Goal: Information Seeking & Learning: Learn about a topic

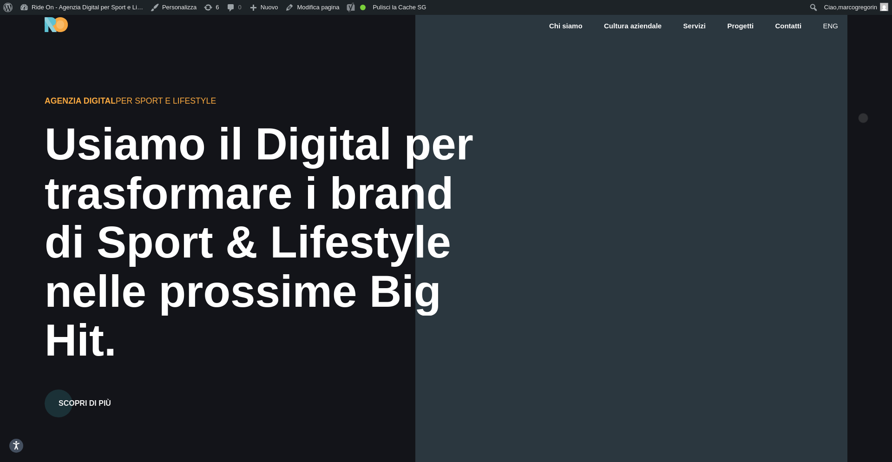
click at [863, 103] on div "Agenzia Digital per Sport e Lifestyle Usiamo il Digital per trasformare i brand…" at bounding box center [446, 246] width 892 height 462
click at [863, 109] on div "Agenzia Digital per Sport e Lifestyle Usiamo il Digital per trasformare i brand…" at bounding box center [446, 246] width 892 height 462
click at [848, 117] on div "Agenzia Digital per Sport e Lifestyle Usiamo il Digital per trasformare i brand…" at bounding box center [446, 246] width 892 height 462
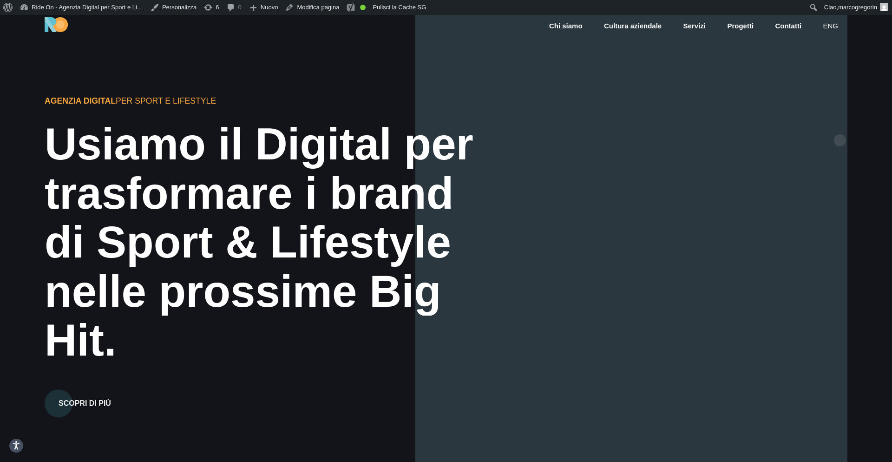
click at [834, 129] on div at bounding box center [631, 246] width 432 height 462
click at [852, 125] on div "Agenzia Digital per Sport e Lifestyle Usiamo il Digital per trasformare i brand…" at bounding box center [446, 246] width 892 height 462
click at [855, 125] on div "Agenzia Digital per Sport e Lifestyle Usiamo il Digital per trasformare i brand…" at bounding box center [446, 246] width 892 height 462
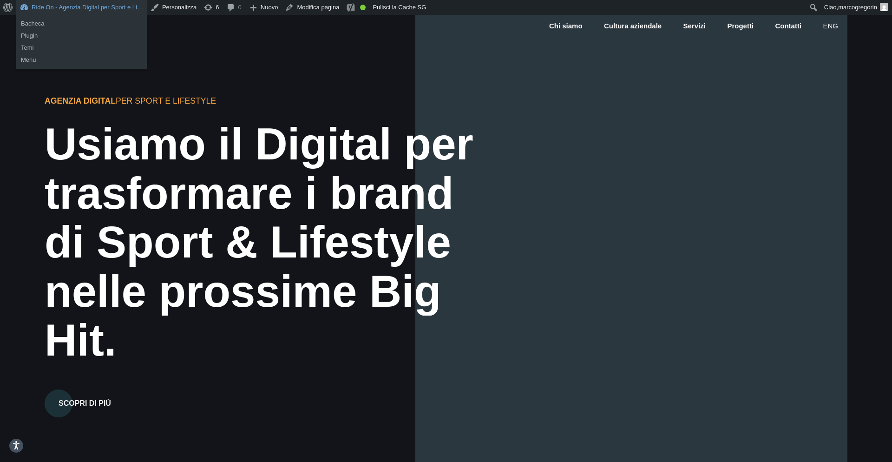
click at [122, 10] on link "Ride On - Agenzia Digital per Sport e Li…" at bounding box center [81, 7] width 131 height 15
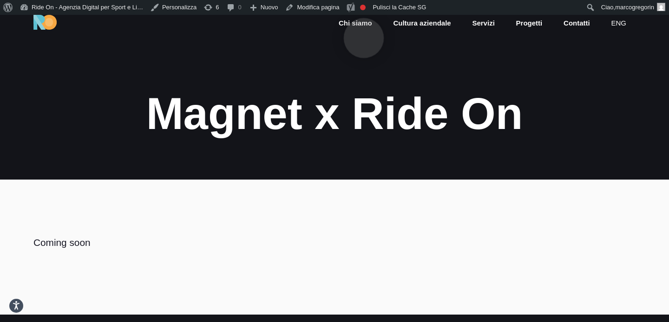
click at [364, 23] on link "Chi siamo" at bounding box center [355, 23] width 35 height 11
click at [583, 72] on section "Magnet x Ride On" at bounding box center [334, 97] width 669 height 165
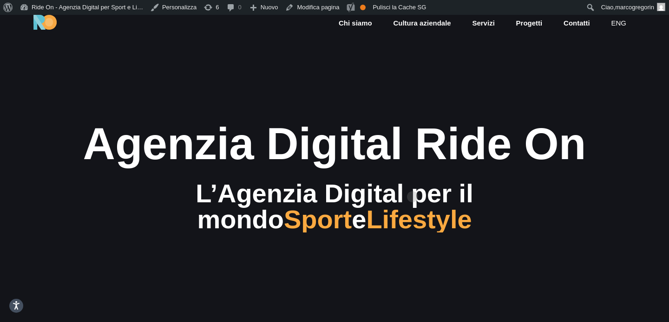
click at [413, 169] on div "Agenzia Digital Ride On" at bounding box center [334, 143] width 557 height 49
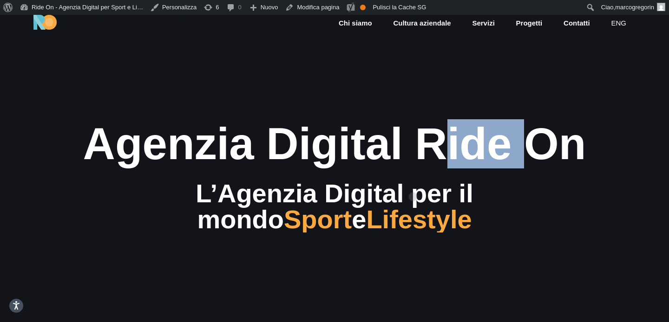
click at [413, 169] on div "Agenzia Digital Ride On" at bounding box center [334, 143] width 557 height 49
click at [433, 143] on div "Agenzia Digital Ride On" at bounding box center [334, 143] width 557 height 49
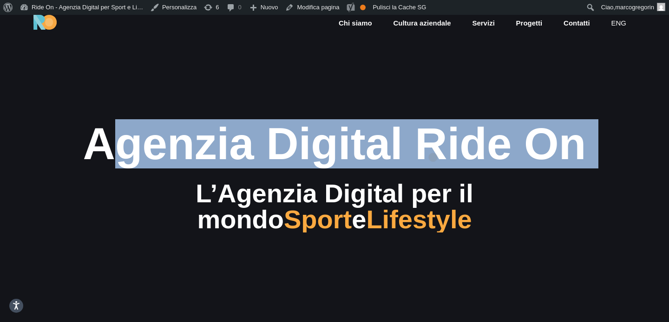
click at [433, 143] on div "Agenzia Digital Ride On" at bounding box center [334, 143] width 557 height 49
click at [354, 169] on div "Agenzia Digital Ride On" at bounding box center [334, 143] width 557 height 49
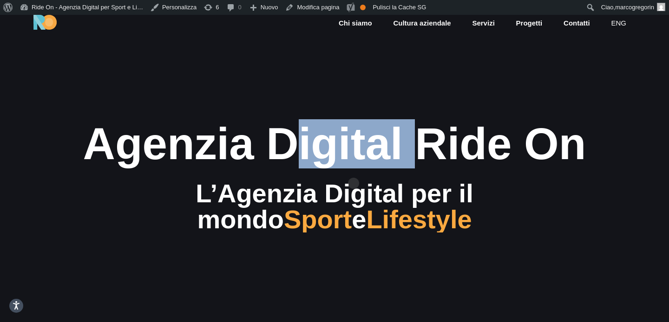
click at [354, 169] on div "Agenzia Digital Ride On" at bounding box center [334, 143] width 557 height 49
click at [373, 169] on div "Agenzia Digital Ride On" at bounding box center [334, 143] width 557 height 49
click at [352, 169] on div "Agenzia Digital Ride On" at bounding box center [334, 143] width 557 height 49
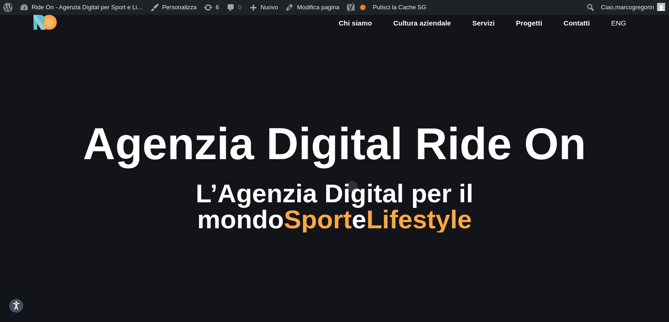
click at [423, 169] on div "Agenzia Digital Ride On" at bounding box center [334, 143] width 557 height 49
click at [359, 66] on section "Agenzia Digital Ride On L’Agenzia Digital per il mondo Sport e Lifestyle" at bounding box center [334, 176] width 669 height 322
click at [427, 67] on section "Agenzia Digital Ride On L’Agenzia Digital per il mondo Sport e Lifestyle" at bounding box center [334, 176] width 669 height 322
click at [429, 70] on section "Agenzia Digital Ride On L’Agenzia Digital per il mondo Sport e Lifestyle" at bounding box center [334, 176] width 669 height 322
click at [410, 71] on section "Agenzia Digital Ride On L’Agenzia Digital per il mondo Sport e Lifestyle" at bounding box center [334, 176] width 669 height 322
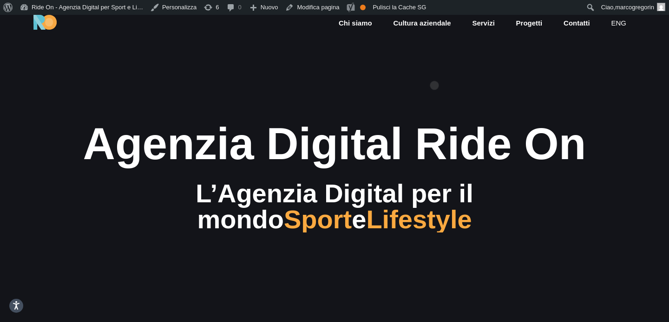
click at [434, 71] on section "Agenzia Digital Ride On L’Agenzia Digital per il mondo Sport e Lifestyle" at bounding box center [334, 176] width 669 height 322
click at [465, 105] on section "Agenzia Digital Ride On L’Agenzia Digital per il mondo Sport e Lifestyle" at bounding box center [334, 176] width 669 height 322
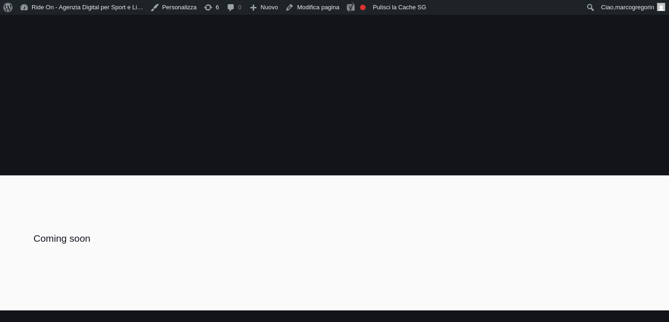
scroll to position [14, 0]
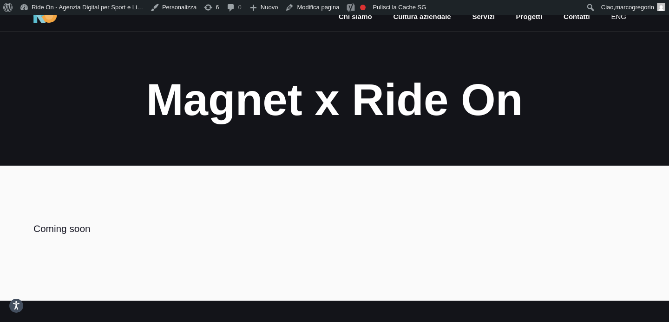
click at [583, 72] on section "Magnet x Ride On" at bounding box center [334, 83] width 669 height 165
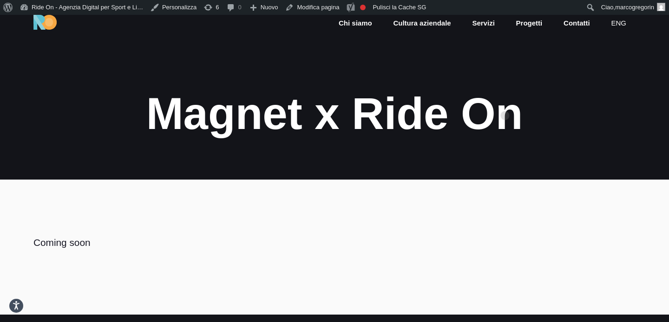
click at [505, 101] on div "Magnet x Ride On" at bounding box center [334, 113] width 557 height 49
click at [563, 91] on div "Magnet x Ride On" at bounding box center [334, 113] width 557 height 49
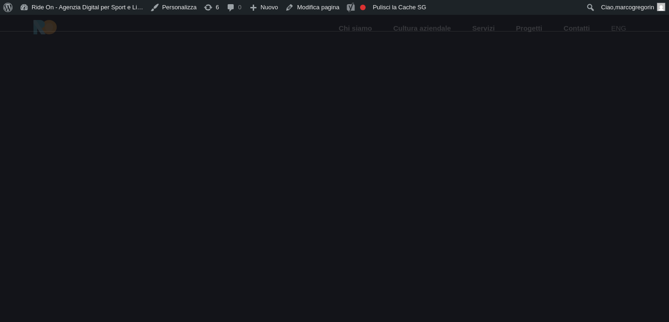
scroll to position [14, 0]
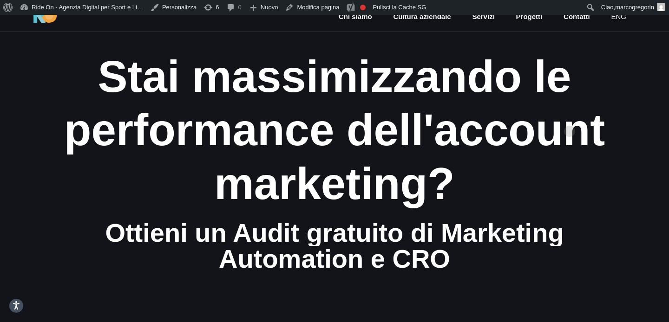
click at [573, 120] on div "performance dell'account" at bounding box center [334, 129] width 557 height 49
click at [606, 106] on div "performance dell'account" at bounding box center [334, 129] width 557 height 49
click at [599, 98] on div "Stai massimizzando le" at bounding box center [334, 76] width 557 height 49
click at [581, 96] on div "Stai massimizzando le" at bounding box center [334, 76] width 557 height 49
click at [602, 93] on div "Stai massimizzando le" at bounding box center [334, 76] width 557 height 49
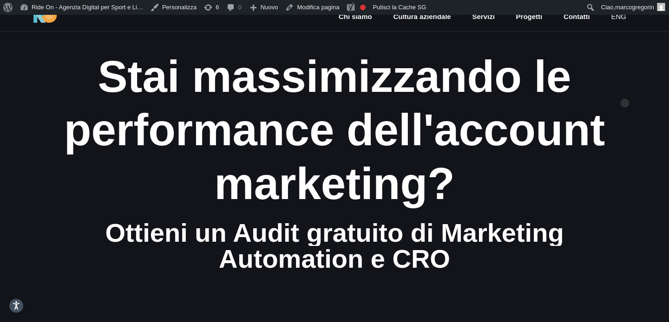
click at [625, 88] on section "Stai massimizzando le performance dell'account marketing? Ottieni un Audit grat…" at bounding box center [334, 162] width 669 height 322
click at [618, 84] on div "Stai massimizzando le performance dell'account marketing? Ottieni un Audit grat…" at bounding box center [334, 162] width 572 height 220
drag, startPoint x: 609, startPoint y: 97, endPoint x: 606, endPoint y: 78, distance: 18.8
click at [609, 97] on div "Stai massimizzando le" at bounding box center [334, 76] width 557 height 49
click at [616, 70] on div "Stai massimizzando le performance dell'account marketing? Ottieni un Audit grat…" at bounding box center [334, 162] width 572 height 220
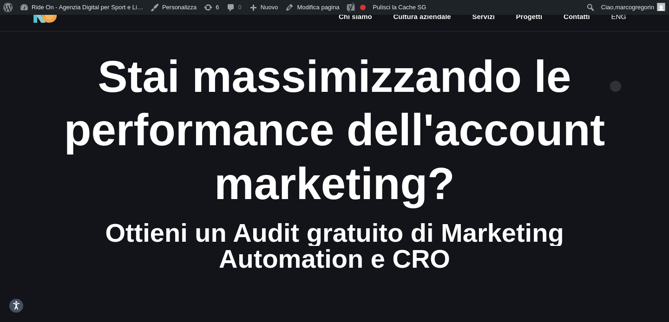
click at [616, 72] on div "Stai massimizzando le performance dell'account marketing? Ottieni un Audit grat…" at bounding box center [334, 162] width 572 height 220
click at [291, 101] on div "Stai massimizzando le" at bounding box center [334, 76] width 557 height 49
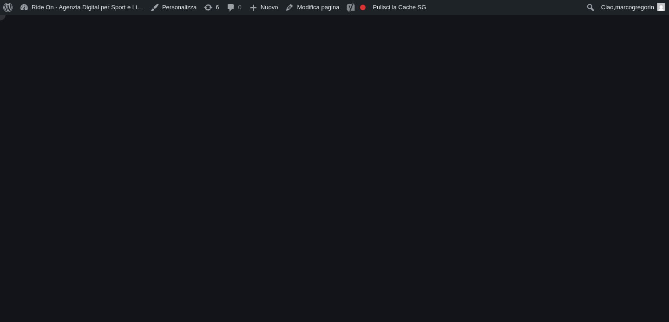
scroll to position [20, 0]
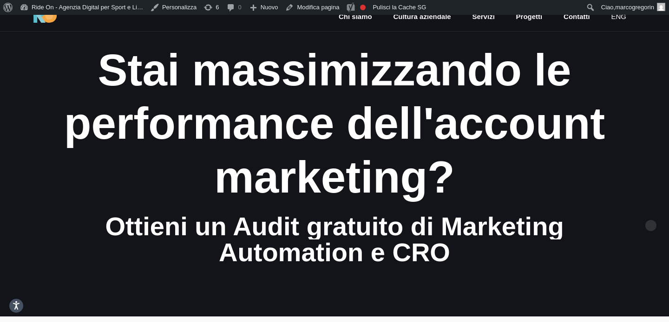
click at [651, 211] on section "Stai massimizzando le performance dell'account marketing? Ottieni un Audit grat…" at bounding box center [334, 155] width 669 height 322
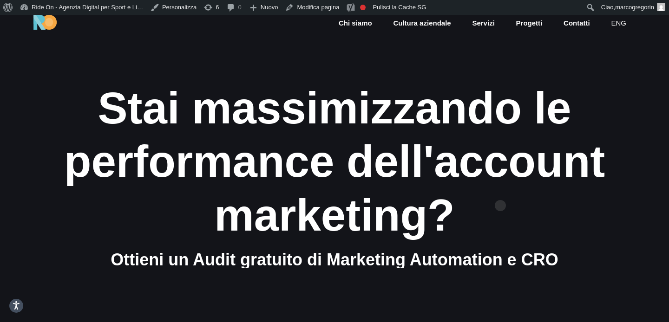
click at [500, 191] on div "marketing?" at bounding box center [334, 215] width 557 height 49
click at [499, 196] on div "marketing?" at bounding box center [334, 215] width 557 height 49
click at [492, 197] on div "marketing?" at bounding box center [334, 215] width 557 height 49
click at [515, 197] on div "marketing?" at bounding box center [334, 215] width 557 height 49
click at [516, 210] on div "marketing?" at bounding box center [334, 215] width 557 height 49
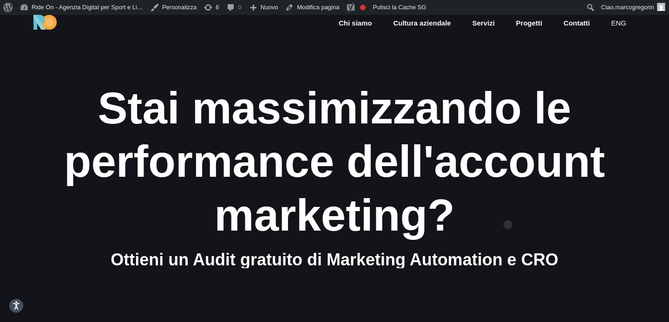
click at [508, 210] on div "marketing?" at bounding box center [334, 215] width 557 height 49
click at [518, 210] on div "marketing?" at bounding box center [334, 215] width 557 height 49
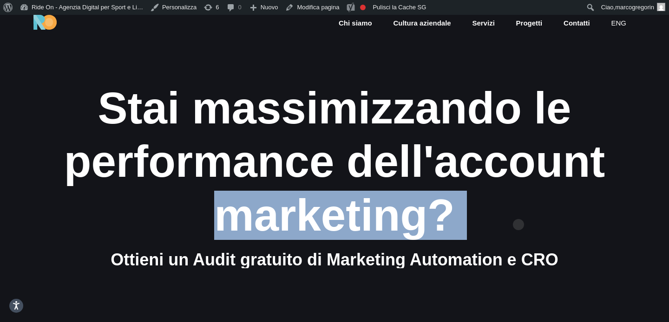
click at [518, 210] on div "marketing?" at bounding box center [334, 215] width 557 height 49
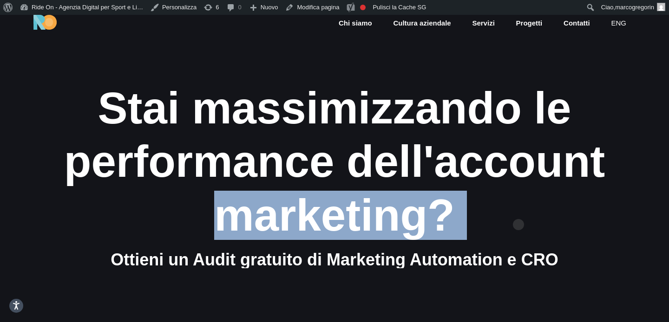
click at [518, 210] on div "marketing?" at bounding box center [334, 215] width 557 height 49
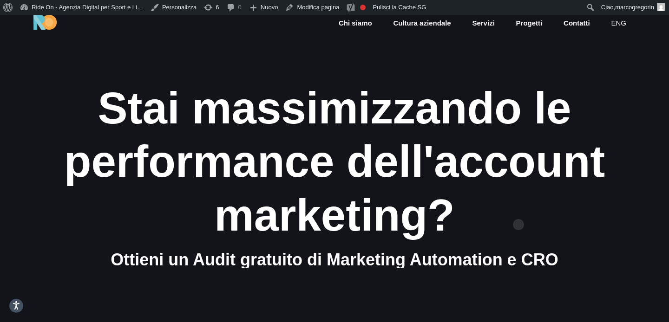
click at [533, 201] on div "marketing?" at bounding box center [334, 215] width 557 height 49
click at [612, 80] on section "Stai massimizzando le performance dell'account marketing? Ottieni un Audit grat…" at bounding box center [334, 176] width 669 height 322
click at [583, 104] on div "Stai massimizzando le" at bounding box center [334, 108] width 557 height 49
click at [587, 103] on div "Stai massimizzando le" at bounding box center [334, 108] width 557 height 49
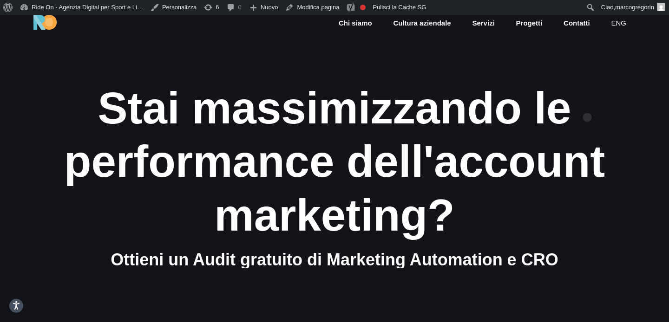
click at [587, 103] on div "Stai massimizzando le" at bounding box center [334, 108] width 557 height 49
click at [587, 112] on div "Stai massimizzando le" at bounding box center [334, 108] width 557 height 49
click at [599, 102] on div "Stai massimizzando le" at bounding box center [334, 108] width 557 height 49
click at [599, 193] on div "marketing?" at bounding box center [334, 215] width 557 height 49
drag, startPoint x: 603, startPoint y: 193, endPoint x: 606, endPoint y: 151, distance: 41.9
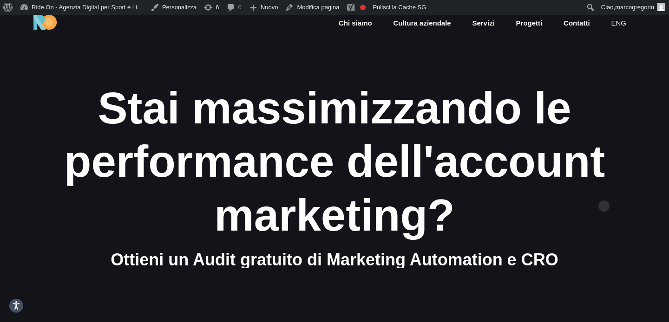
click at [603, 193] on div "marketing?" at bounding box center [334, 215] width 557 height 49
click at [606, 130] on div "Stai massimizzando le" at bounding box center [334, 108] width 557 height 49
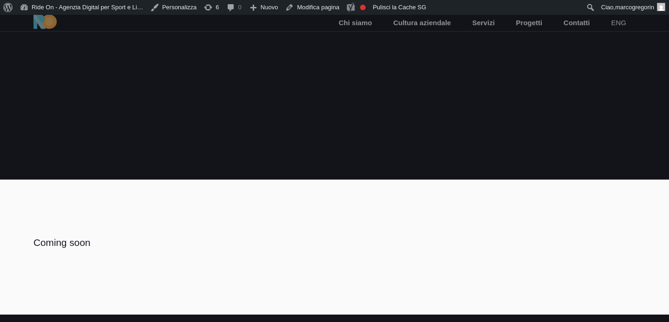
scroll to position [14, 0]
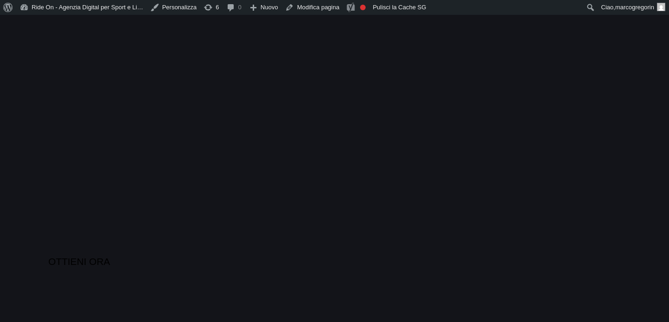
scroll to position [14, 0]
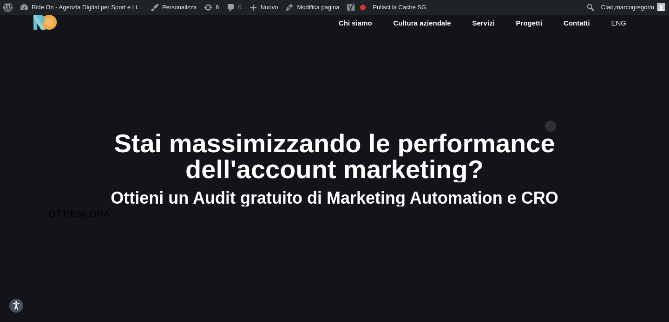
click at [551, 115] on section "Stai massimizzando le performance dell'account marketing? Ottieni un Audit grat…" at bounding box center [334, 176] width 669 height 322
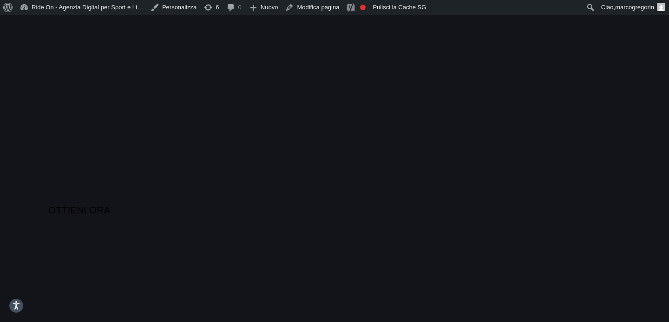
click at [628, 172] on section "Stai massimizzando le performance dell'account marketing? Ottieni un Audit grat…" at bounding box center [334, 176] width 669 height 322
drag, startPoint x: 456, startPoint y: 166, endPoint x: 221, endPoint y: 83, distance: 249.4
click at [220, 83] on section "Stai massimizzando le performance dell'account marketing? Ottieni un Audit grat…" at bounding box center [334, 176] width 669 height 322
drag, startPoint x: 221, startPoint y: 83, endPoint x: 548, endPoint y: 201, distance: 348.3
click at [548, 201] on section "Stai massimizzando le performance dell'account marketing? Ottieni un Audit grat…" at bounding box center [334, 176] width 669 height 322
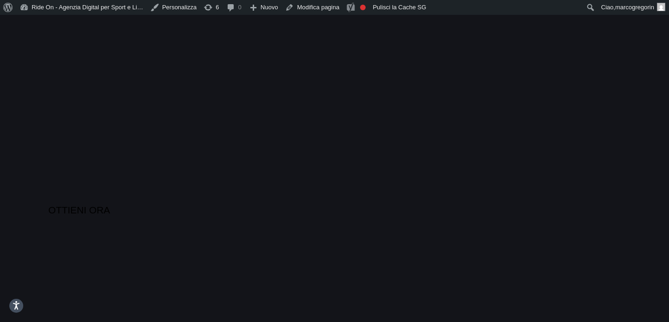
click at [548, 201] on h3 "Ottieni un Audit gratuito di Marketing Automation e CRO" at bounding box center [334, 194] width 557 height 17
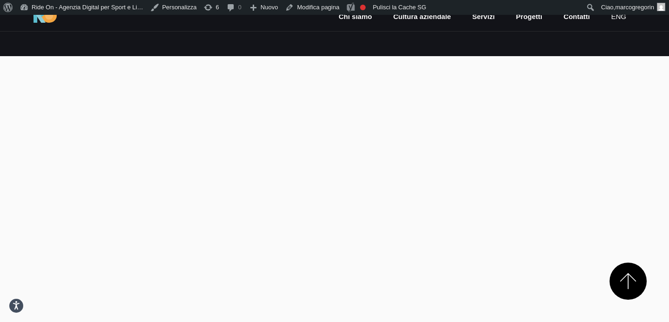
scroll to position [334, 0]
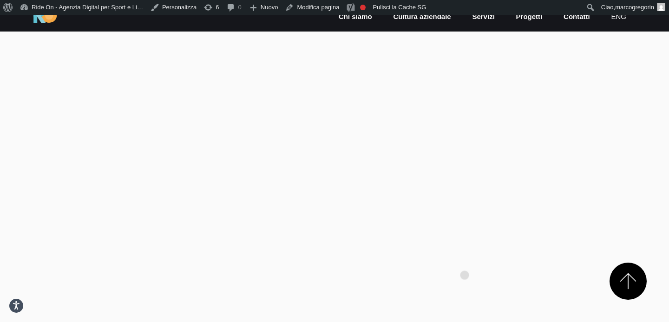
click at [465, 261] on section at bounding box center [334, 267] width 669 height 121
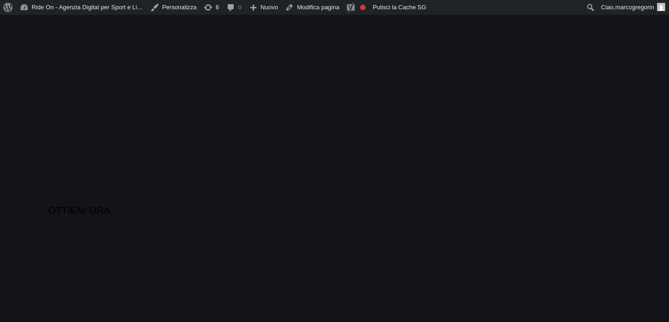
scroll to position [15, 0]
click at [464, 177] on h3 "Ottieni un Audit gratuito di Marketing Automation e CRO" at bounding box center [334, 179] width 557 height 17
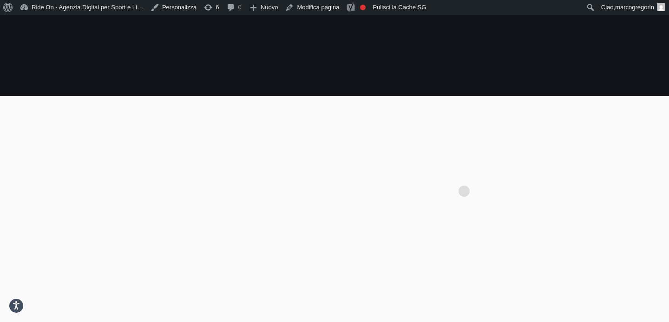
scroll to position [0, 0]
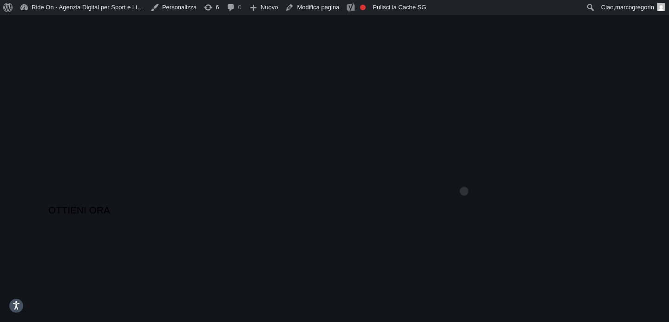
click at [464, 173] on h2 "Stai massimizzando le performance dell'account marketing?" at bounding box center [334, 156] width 557 height 45
click at [465, 115] on section "Stai massimizzando le performance dell'account marketing? Ottieni un Audit grat…" at bounding box center [334, 176] width 669 height 322
drag, startPoint x: 464, startPoint y: 239, endPoint x: 99, endPoint y: 60, distance: 406.0
click at [100, 60] on section "Stai massimizzando le performance dell'account marketing? Ottieni un Audit grat…" at bounding box center [334, 176] width 669 height 322
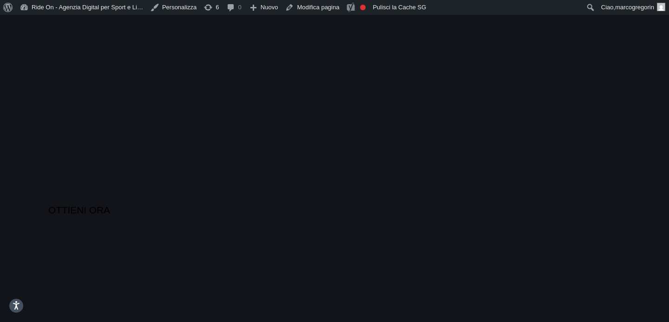
drag, startPoint x: 26, startPoint y: 65, endPoint x: 555, endPoint y: 283, distance: 572.0
click at [555, 283] on section "Stai massimizzando le performance dell'account marketing? Ottieni un Audit grat…" at bounding box center [334, 176] width 669 height 322
click at [393, 25] on section "Stai massimizzando le performance dell'account marketing? Ottieni un Audit grat…" at bounding box center [334, 176] width 669 height 322
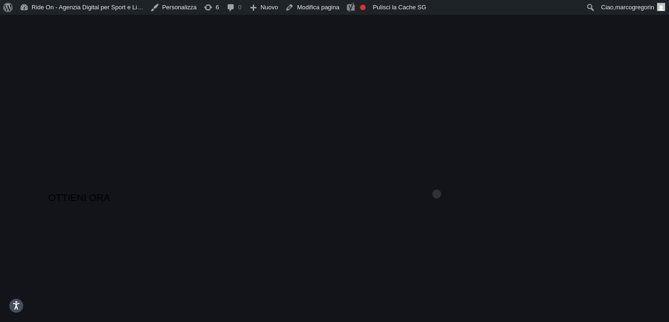
click at [437, 179] on h3 "Ottieni un Audit gratuito di Marketing Automation e CRO" at bounding box center [334, 182] width 557 height 17
drag, startPoint x: 437, startPoint y: 179, endPoint x: 177, endPoint y: 47, distance: 290.9
click at [177, 47] on section "Stai massimizzando le performance dell'account marketing? Ottieni un Audit grat…" at bounding box center [334, 176] width 669 height 322
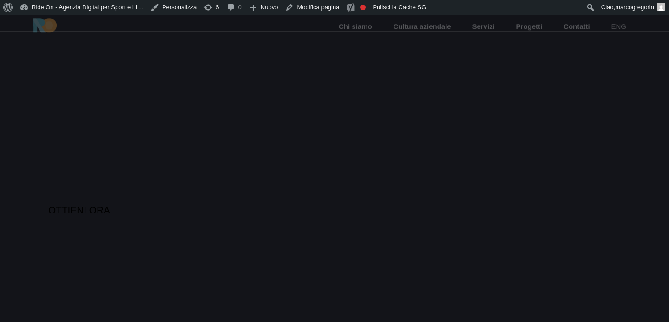
scroll to position [12, 0]
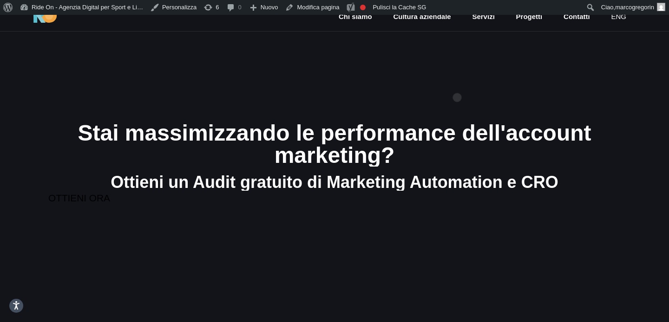
click at [457, 83] on section "Stai massimizzando le performance dell'account marketing? Ottieni un Audit grat…" at bounding box center [334, 164] width 669 height 322
click at [435, 89] on section "Stai massimizzando le performance dell'account marketing? Ottieni un Audit grat…" at bounding box center [334, 164] width 669 height 322
click at [437, 89] on section "Stai massimizzando le performance dell'account marketing? Ottieni un Audit grat…" at bounding box center [334, 164] width 669 height 322
click at [426, 95] on section "Stai massimizzando le performance dell'account marketing? Ottieni un Audit grat…" at bounding box center [334, 164] width 669 height 322
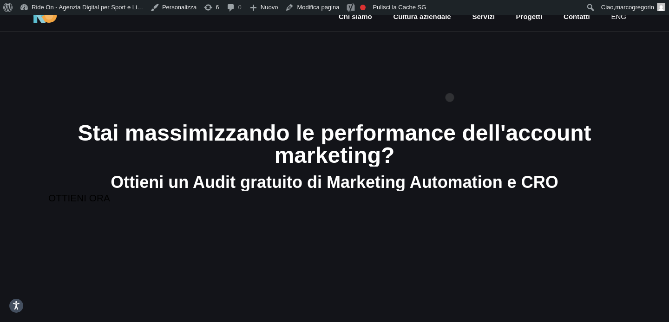
click at [450, 83] on section "Stai massimizzando le performance dell'account marketing? Ottieni un Audit grat…" at bounding box center [334, 164] width 669 height 322
click at [433, 104] on section "Stai massimizzando le performance dell'account marketing? Ottieni un Audit grat…" at bounding box center [334, 164] width 669 height 322
click at [444, 86] on section "Stai massimizzando le performance dell'account marketing? Ottieni un Audit grat…" at bounding box center [334, 164] width 669 height 322
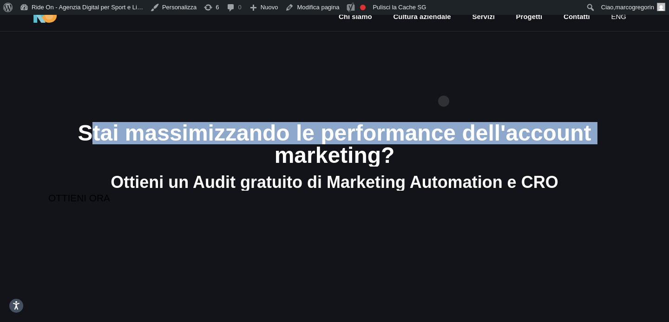
click at [444, 86] on section "Stai massimizzando le performance dell'account marketing? Ottieni un Audit grat…" at bounding box center [334, 164] width 669 height 322
click at [465, 75] on section "Stai massimizzando le performance dell'account marketing? Ottieni un Audit grat…" at bounding box center [334, 164] width 669 height 322
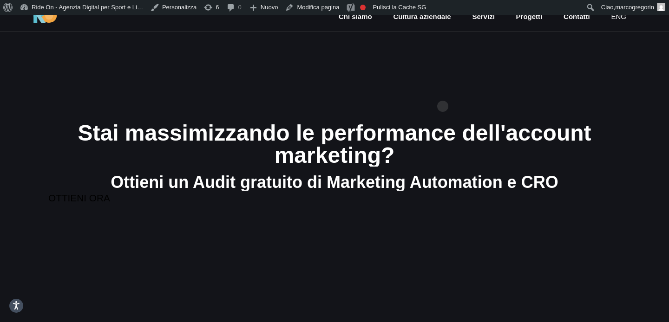
click at [443, 92] on section "Stai massimizzando le performance dell'account marketing? Ottieni un Audit grat…" at bounding box center [334, 164] width 669 height 322
click at [448, 89] on section "Stai massimizzando le performance dell'account marketing? Ottieni un Audit grat…" at bounding box center [334, 164] width 669 height 322
click at [274, 98] on section "Stai massimizzando le performance dell'account marketing? Ottieni un Audit grat…" at bounding box center [334, 164] width 669 height 322
click at [305, 83] on section "Stai massimizzando le performance dell'account marketing? Ottieni un Audit grat…" at bounding box center [334, 164] width 669 height 322
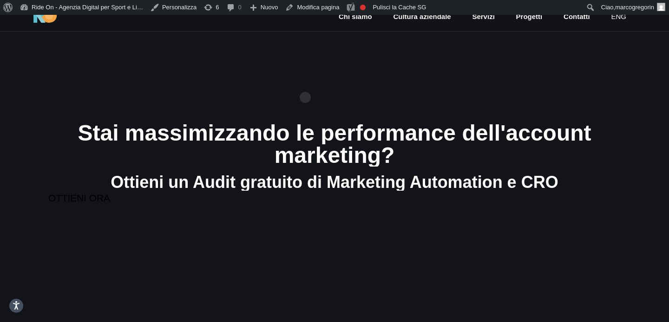
click at [330, 83] on section "Stai massimizzando le performance dell'account marketing? Ottieni un Audit grat…" at bounding box center [334, 164] width 669 height 322
click at [324, 83] on section "Stai massimizzando le performance dell'account marketing? Ottieni un Audit grat…" at bounding box center [334, 164] width 669 height 322
click at [306, 81] on section "Stai massimizzando le performance dell'account marketing? Ottieni un Audit grat…" at bounding box center [334, 164] width 669 height 322
click at [360, 81] on section "Stai massimizzando le performance dell'account marketing? Ottieni un Audit grat…" at bounding box center [334, 164] width 669 height 322
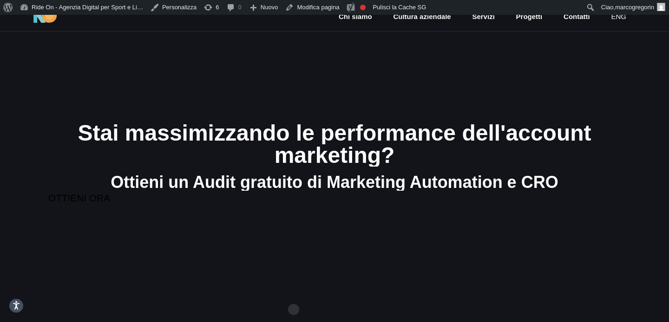
click at [350, 180] on div "Ottieni un Audit gratuito di Marketing Automation e CRO" at bounding box center [334, 182] width 557 height 17
click at [379, 133] on div "Stai massimizzando le performance dell'account" at bounding box center [334, 133] width 557 height 22
click at [417, 93] on section "Stai massimizzando le performance dell'account marketing? Ottieni un Audit grat…" at bounding box center [334, 164] width 669 height 322
click at [598, 112] on section "Stai massimizzando le performance dell'account marketing? Ottieni un Audit grat…" at bounding box center [334, 164] width 669 height 322
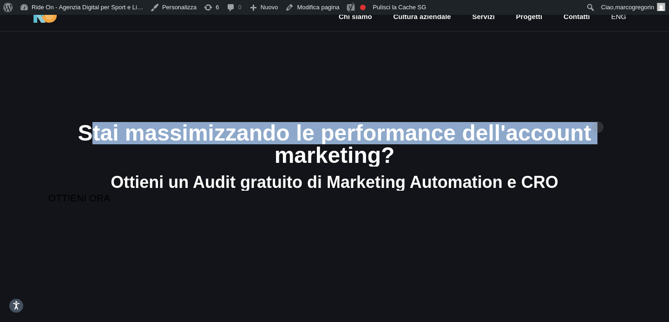
click at [598, 112] on section "Stai massimizzando le performance dell'account marketing? Ottieni un Audit grat…" at bounding box center [334, 164] width 669 height 322
click at [592, 116] on section "Stai massimizzando le performance dell'account marketing? Ottieni un Audit grat…" at bounding box center [334, 164] width 669 height 322
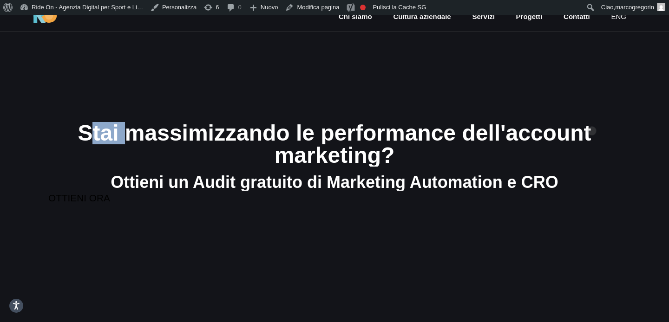
click at [592, 116] on section "Stai massimizzando le performance dell'account marketing? Ottieni un Audit grat…" at bounding box center [334, 164] width 669 height 322
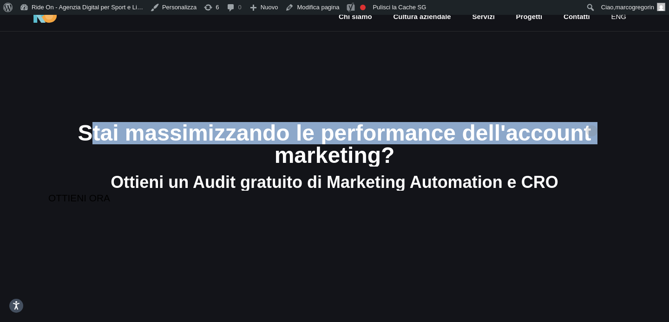
click at [592, 116] on section "Stai massimizzando le performance dell'account marketing? Ottieni un Audit grat…" at bounding box center [334, 164] width 669 height 322
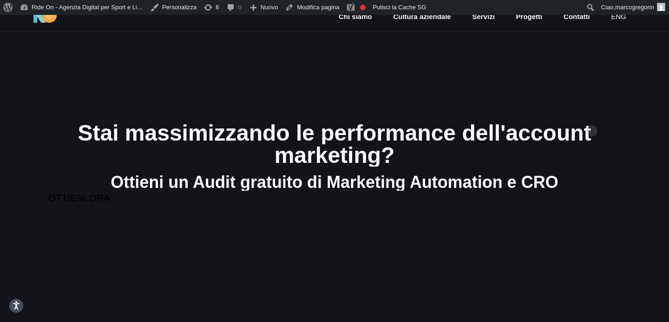
click at [597, 110] on section "Stai massimizzando le performance dell'account marketing? Ottieni un Audit grat…" at bounding box center [334, 164] width 669 height 322
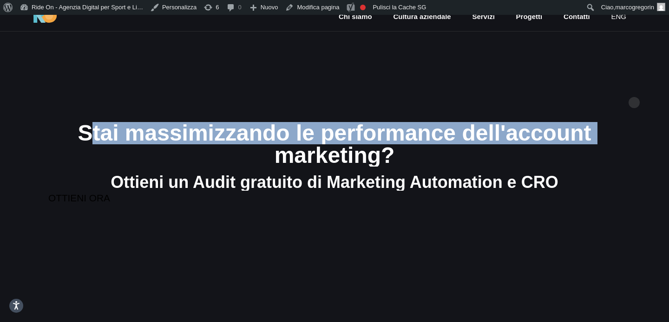
click at [637, 87] on section "Stai massimizzando le performance dell'account marketing? Ottieni un Audit grat…" at bounding box center [334, 164] width 669 height 322
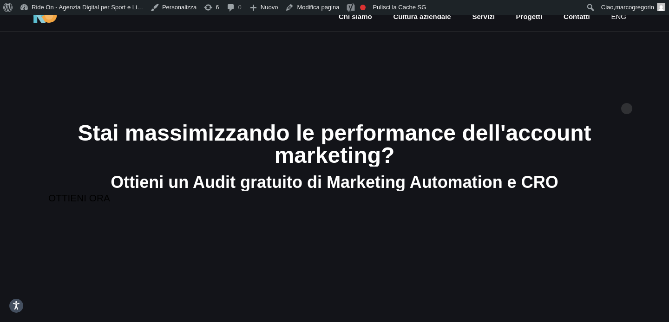
click at [627, 94] on section "Stai massimizzando le performance dell'account marketing? Ottieni un Audit grat…" at bounding box center [334, 164] width 669 height 322
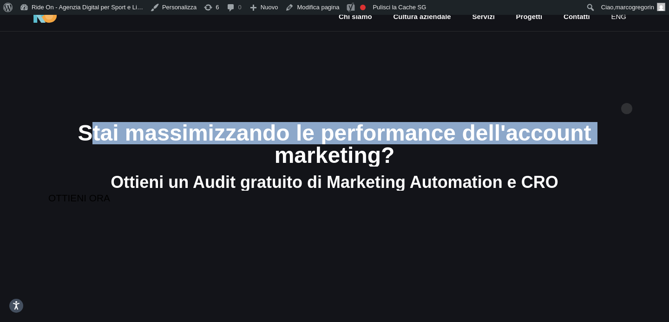
click at [627, 94] on section "Stai massimizzando le performance dell'account marketing? Ottieni un Audit grat…" at bounding box center [334, 164] width 669 height 322
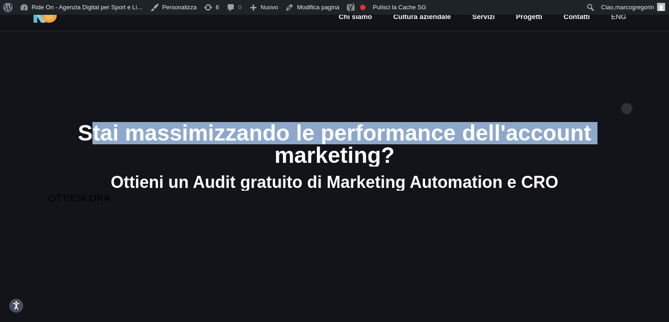
click at [627, 94] on section "Stai massimizzando le performance dell'account marketing? Ottieni un Audit grat…" at bounding box center [334, 164] width 669 height 322
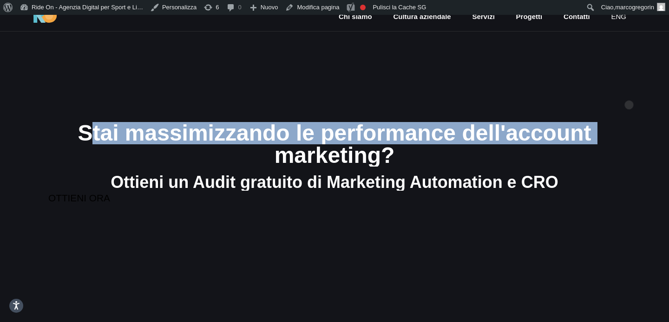
click at [629, 90] on section "Stai massimizzando le performance dell'account marketing? Ottieni un Audit grat…" at bounding box center [334, 164] width 669 height 322
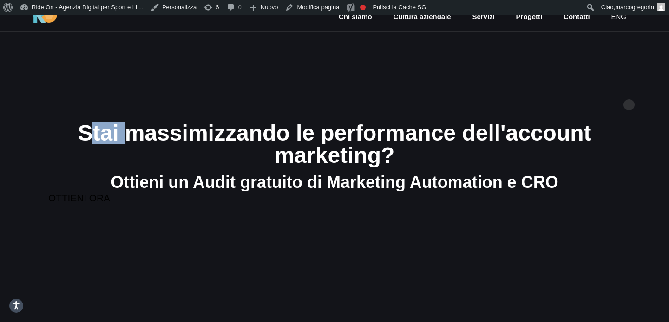
click at [629, 90] on section "Stai massimizzando le performance dell'account marketing? Ottieni un Audit grat…" at bounding box center [334, 164] width 669 height 322
click at [615, 171] on div "Stai massimizzando le performance dell'account marketing? Ottieni un Audit grat…" at bounding box center [334, 156] width 572 height 69
click at [528, 111] on section "Stai massimizzando le performance dell'account marketing? Ottieni un Audit grat…" at bounding box center [334, 164] width 669 height 322
click at [580, 157] on div "marketing?" at bounding box center [334, 155] width 557 height 22
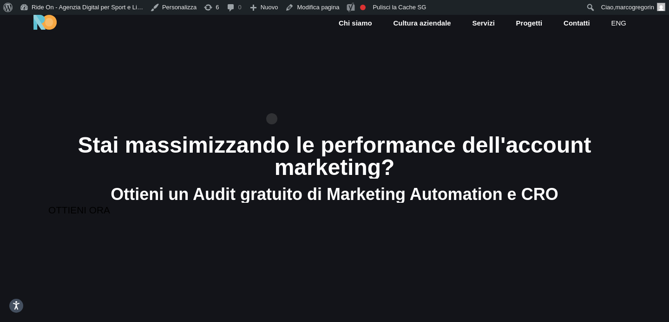
click at [272, 104] on section "Stai massimizzando le performance dell'account marketing? Ottieni un Audit grat…" at bounding box center [334, 176] width 669 height 322
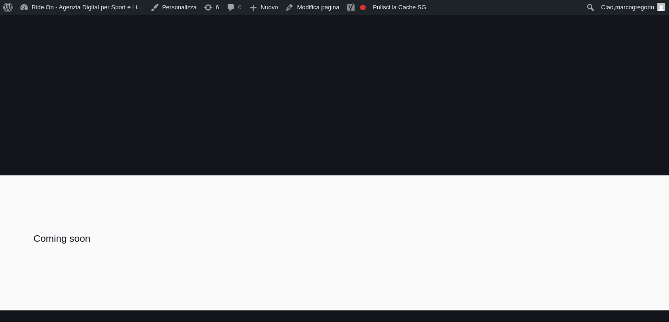
scroll to position [14, 0]
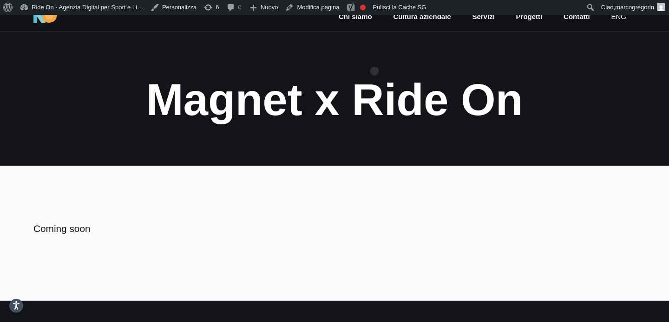
click at [374, 56] on section "Magnet x Ride On" at bounding box center [334, 83] width 669 height 165
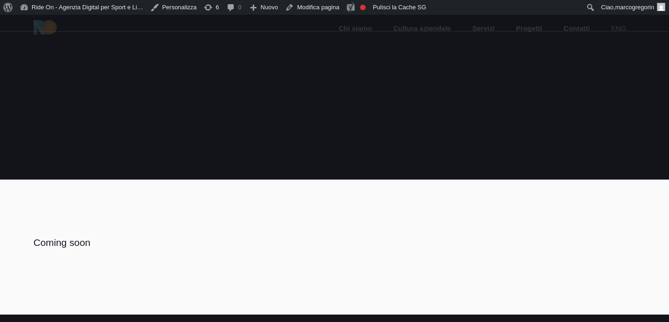
scroll to position [14, 0]
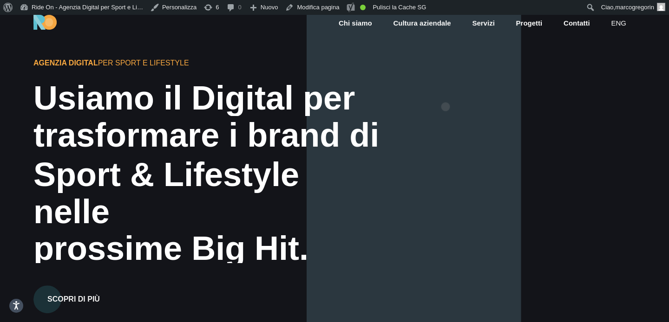
click at [446, 92] on div at bounding box center [471, 176] width 329 height 322
